Goal: Information Seeking & Learning: Learn about a topic

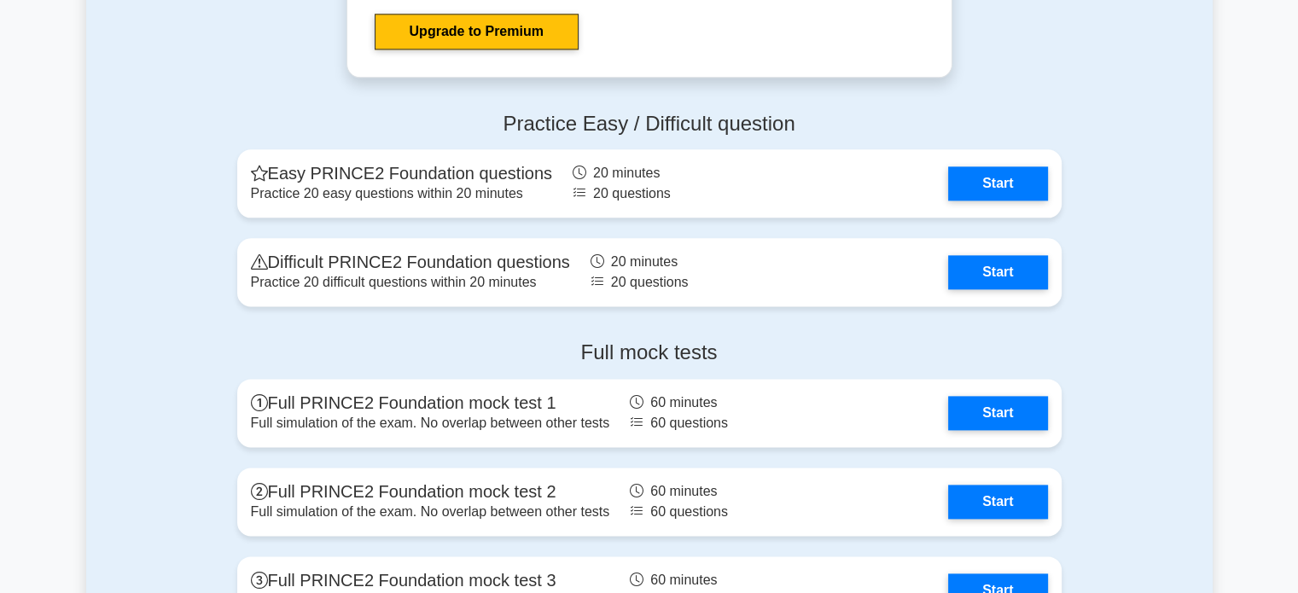
scroll to position [2151, 0]
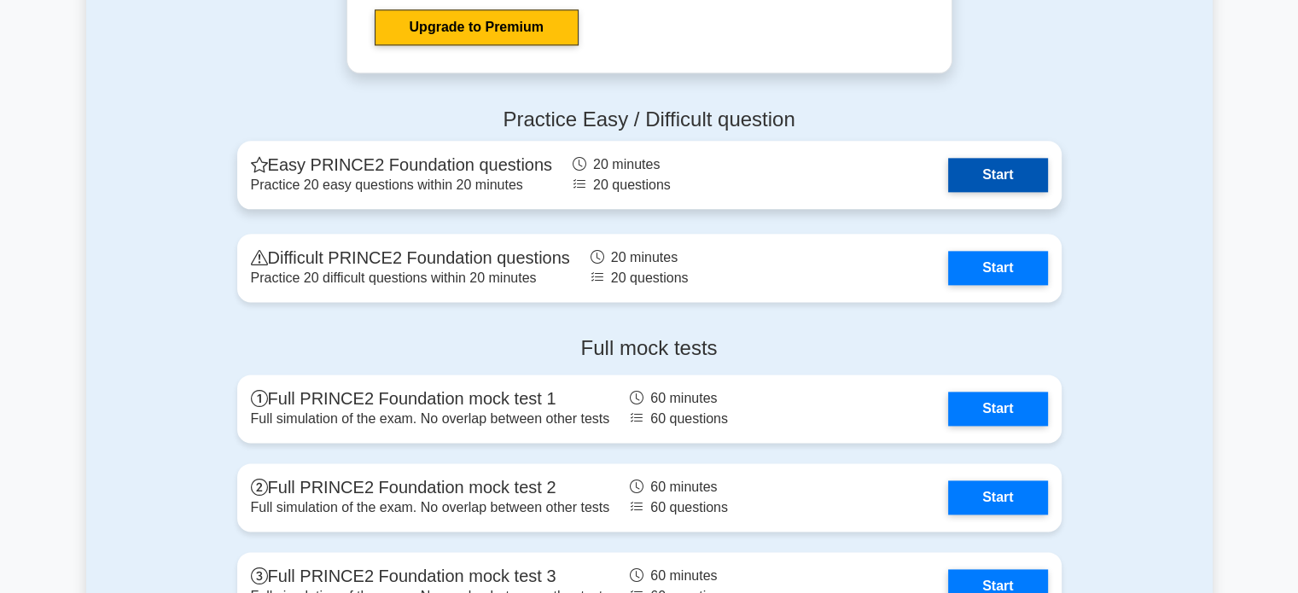
click at [1012, 158] on link "Start" at bounding box center [997, 175] width 99 height 34
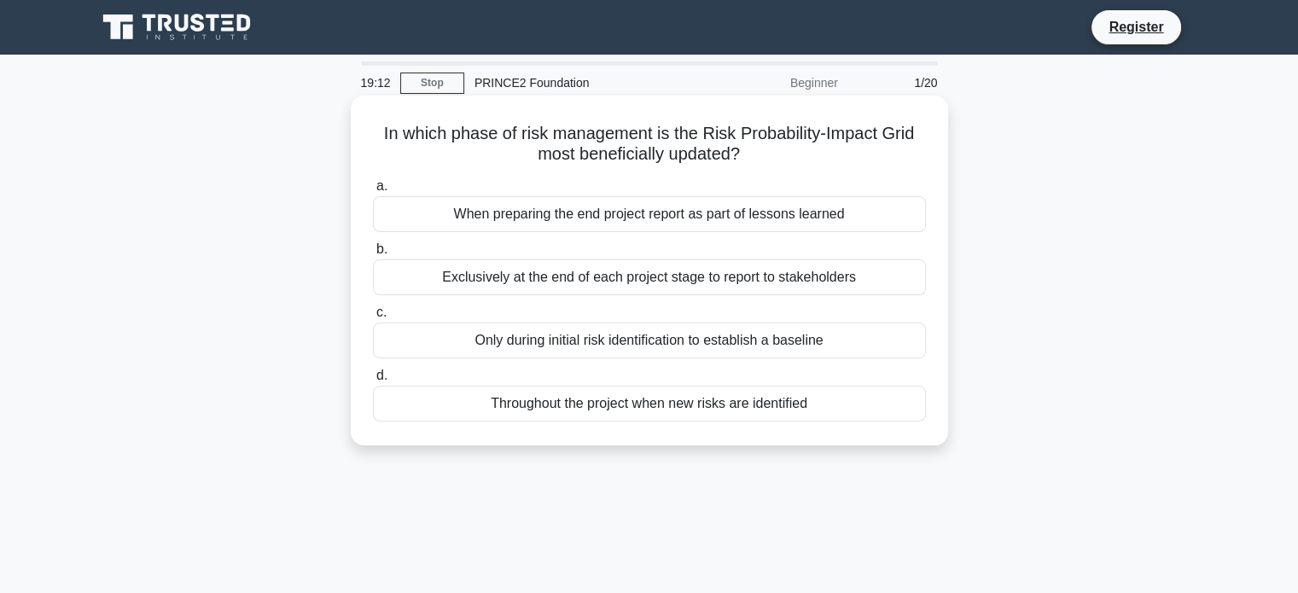
click at [799, 272] on div "Exclusively at the end of each project stage to report to stakeholders" at bounding box center [649, 277] width 553 height 36
click at [373, 255] on input "b. Exclusively at the end of each project stage to report to stakeholders" at bounding box center [373, 249] width 0 height 11
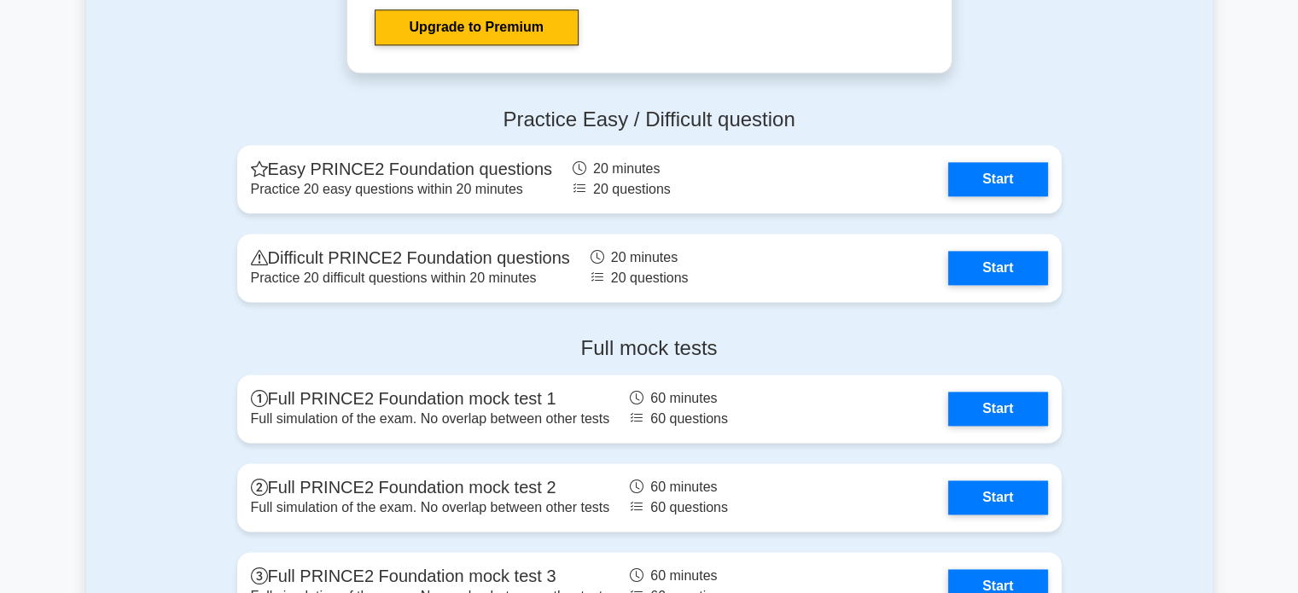
click at [585, 124] on h4 "Practice Easy / Difficult question" at bounding box center [649, 120] width 824 height 25
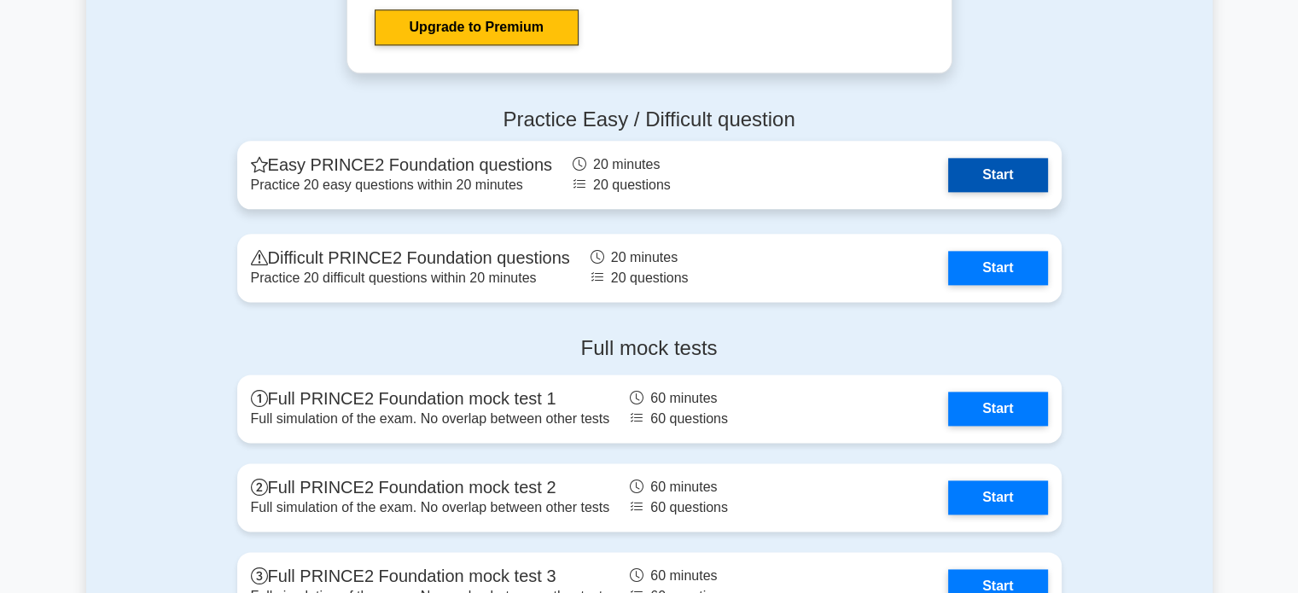
click at [1022, 163] on link "Start" at bounding box center [997, 175] width 99 height 34
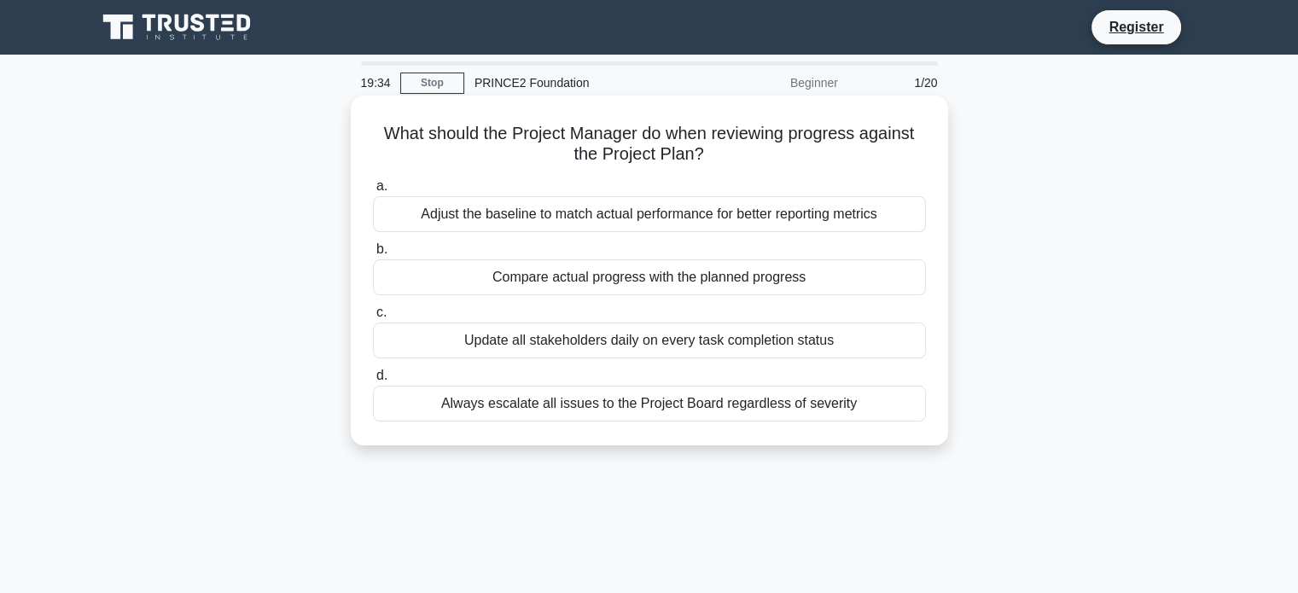
click at [696, 278] on div "Compare actual progress with the planned progress" at bounding box center [649, 277] width 553 height 36
click at [373, 255] on input "b. Compare actual progress with the planned progress" at bounding box center [373, 249] width 0 height 11
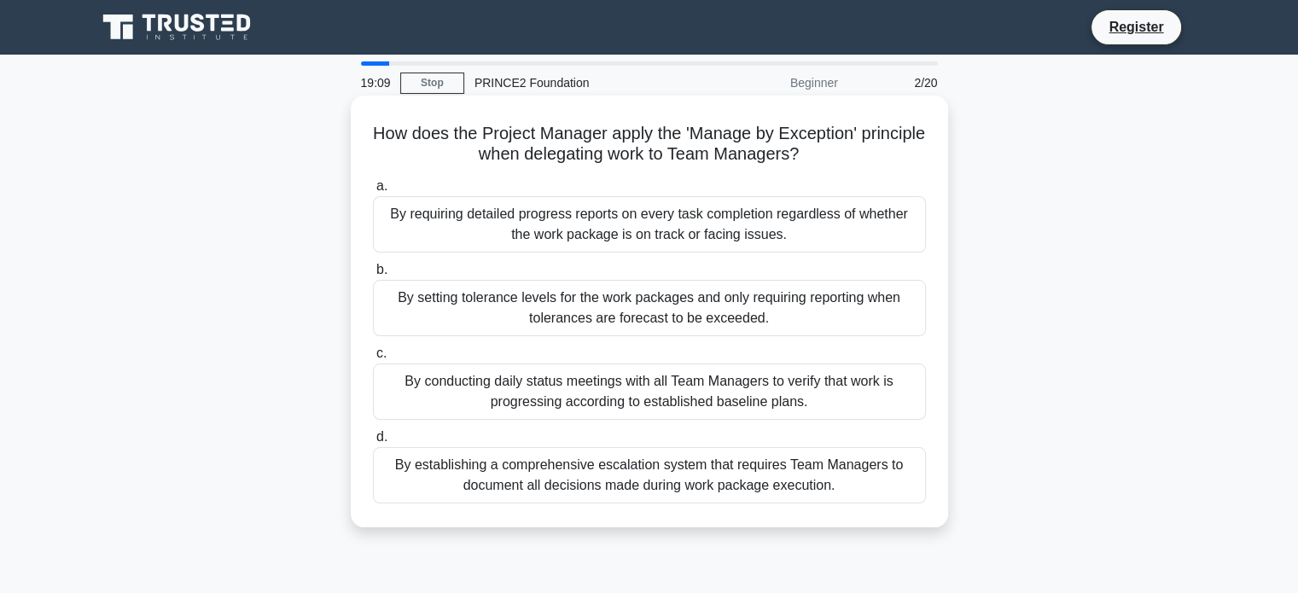
click at [673, 216] on div "By requiring detailed progress reports on every task completion regardless of w…" at bounding box center [649, 224] width 553 height 56
click at [373, 192] on input "a. By requiring detailed progress reports on every task completion regardless o…" at bounding box center [373, 186] width 0 height 11
